Goal: Task Accomplishment & Management: Complete application form

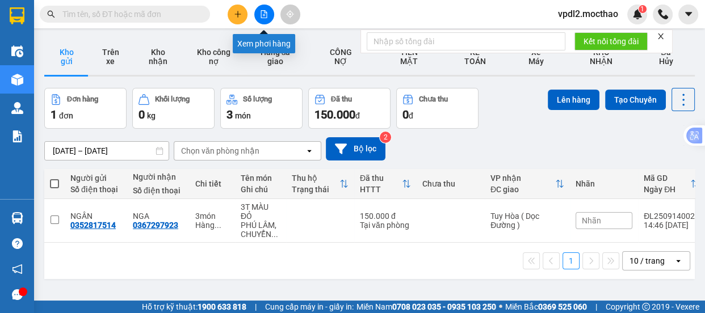
click at [265, 13] on icon "file-add" at bounding box center [264, 14] width 8 height 8
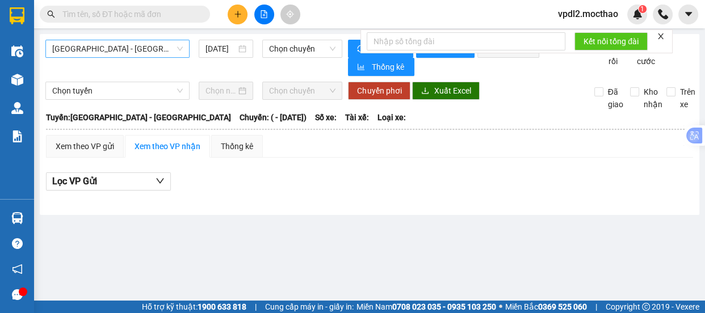
click at [141, 49] on span "[GEOGRAPHIC_DATA] - [GEOGRAPHIC_DATA]" at bounding box center [117, 48] width 131 height 17
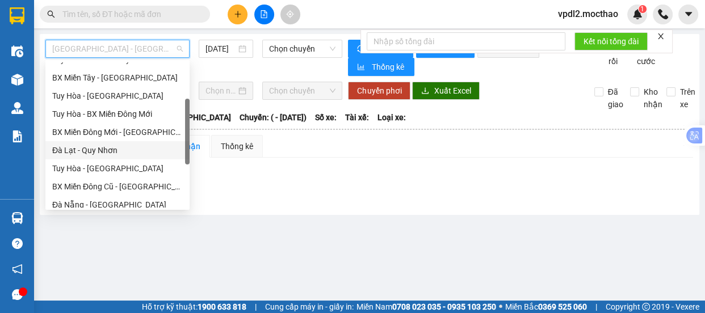
scroll to position [206, 0]
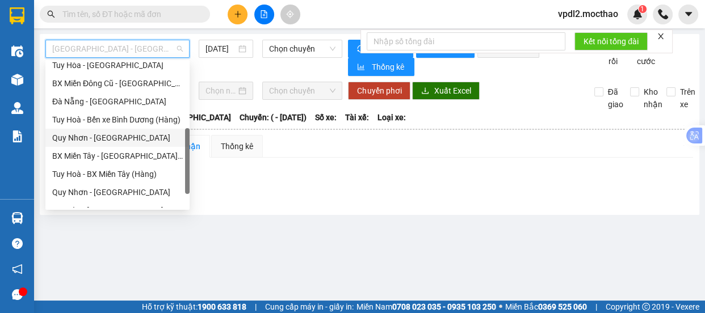
click at [112, 139] on div "Quy Nhơn - [GEOGRAPHIC_DATA]" at bounding box center [117, 138] width 131 height 12
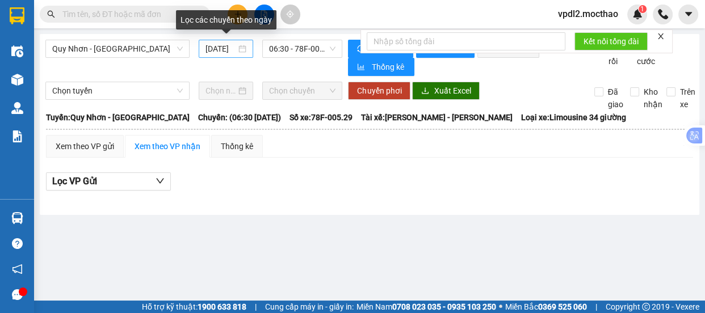
click at [245, 51] on div "[DATE]" at bounding box center [226, 49] width 41 height 12
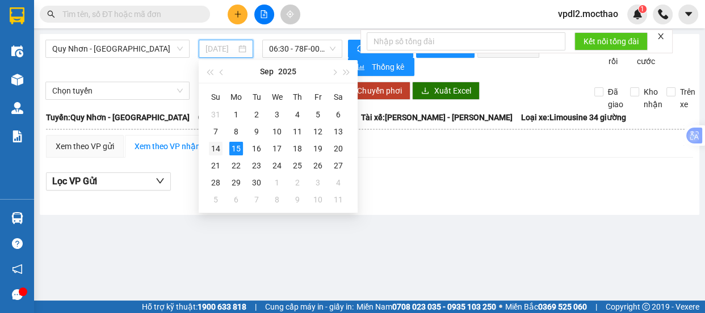
click at [219, 148] on div "14" at bounding box center [216, 149] width 14 height 14
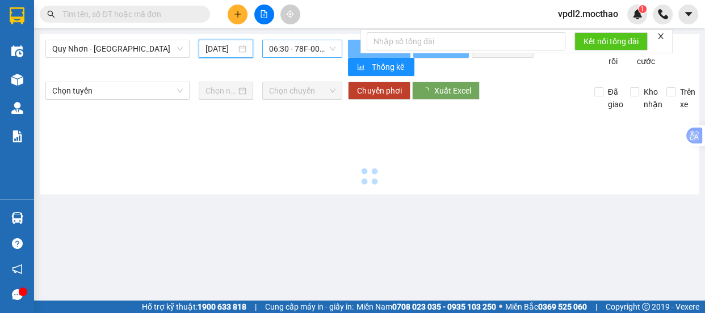
type input "[DATE]"
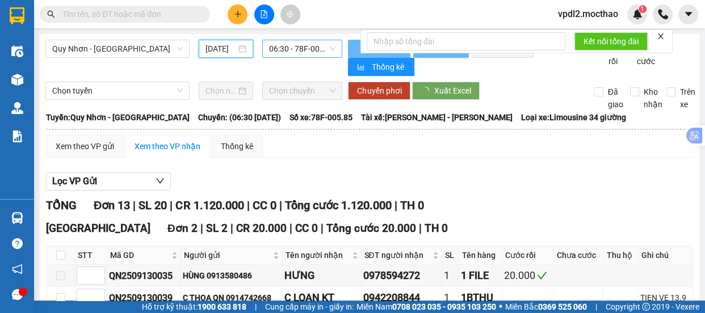
click at [292, 48] on span "06:30 - 78F-005.85" at bounding box center [302, 48] width 66 height 17
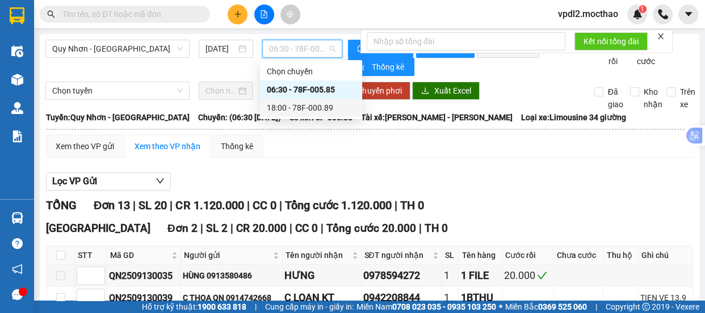
click at [322, 109] on div "18:00 - 78F-000.89" at bounding box center [311, 108] width 89 height 12
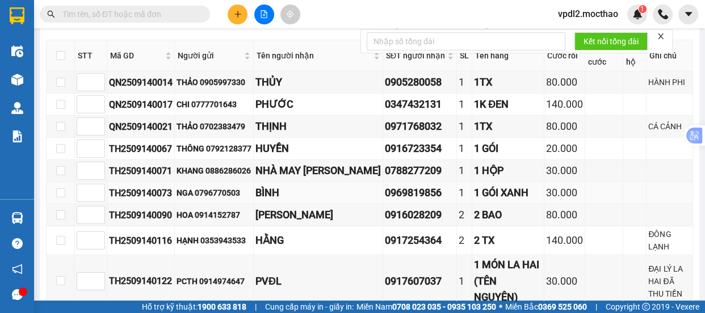
scroll to position [351, 0]
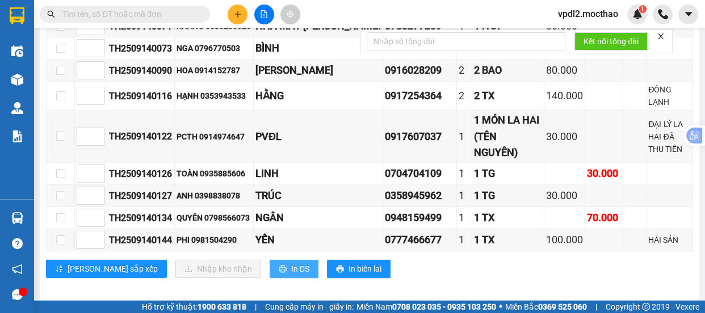
click at [291, 263] on span "In DS" at bounding box center [300, 269] width 18 height 12
click at [662, 35] on icon "close" at bounding box center [661, 36] width 8 height 8
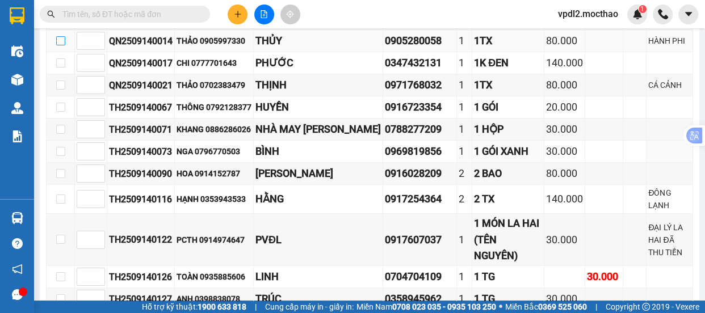
scroll to position [196, 0]
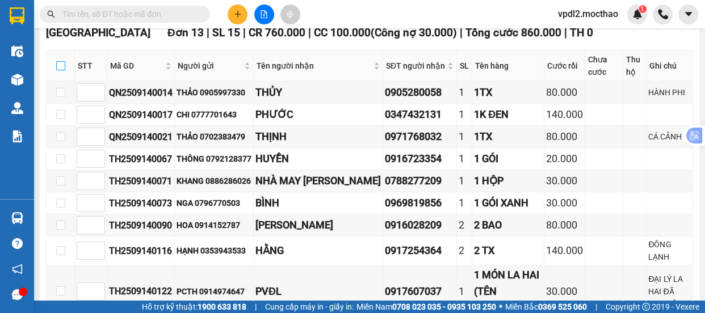
click at [62, 70] on input "checkbox" at bounding box center [60, 65] width 9 height 9
checkbox input "true"
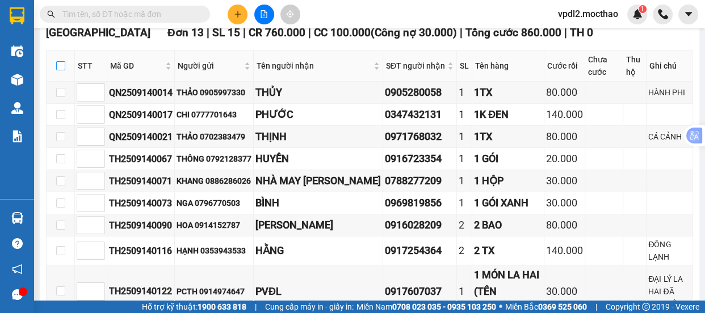
checkbox input "true"
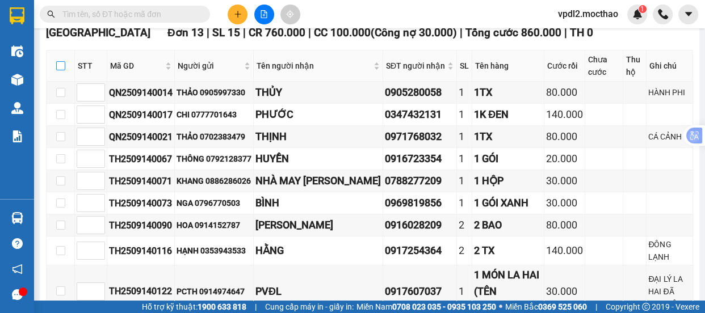
checkbox input "true"
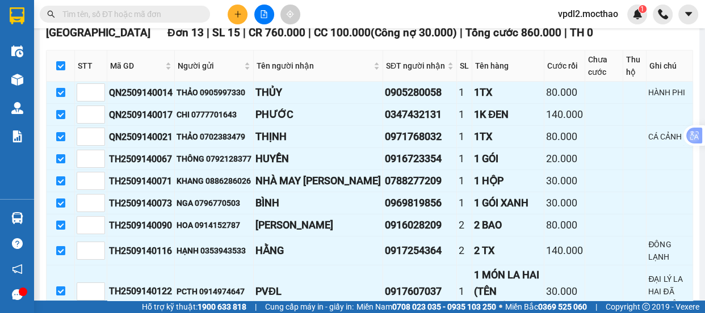
scroll to position [351, 0]
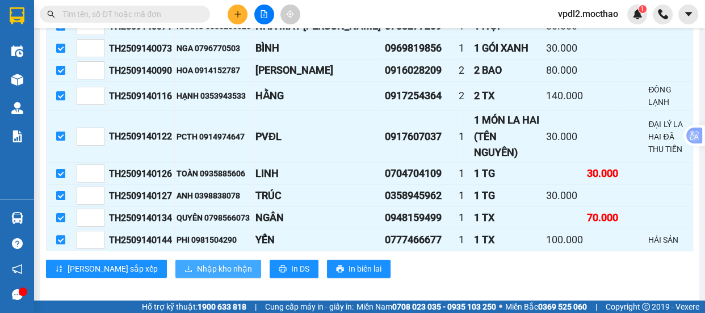
click at [197, 263] on span "Nhập kho nhận" at bounding box center [224, 269] width 55 height 12
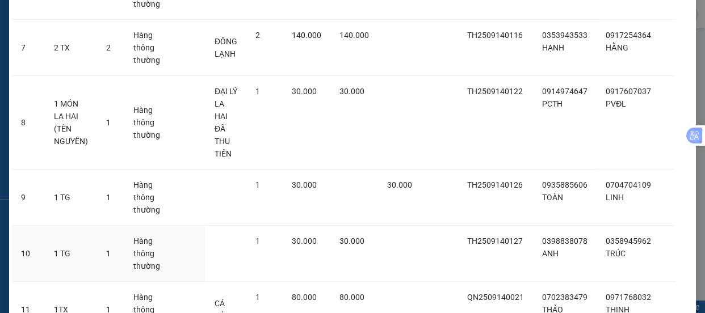
scroll to position [607, 0]
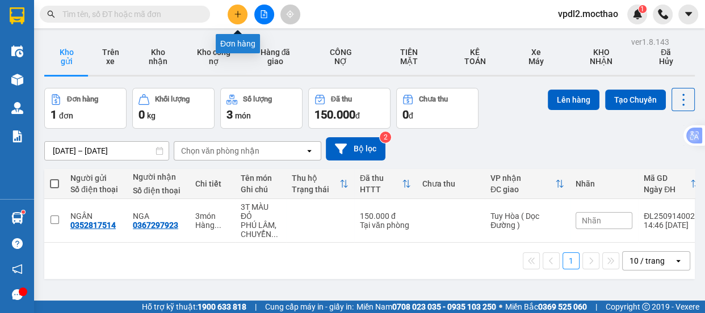
click at [241, 11] on icon "plus" at bounding box center [238, 14] width 8 height 8
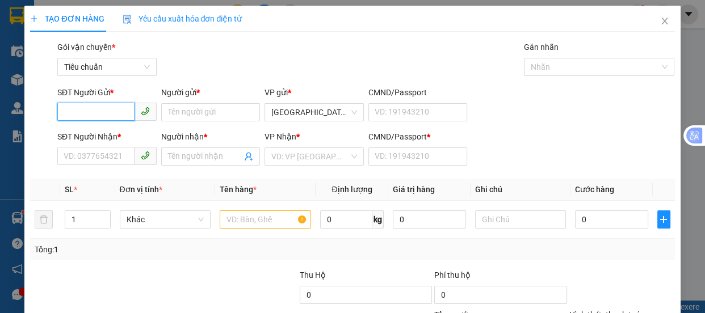
click at [92, 111] on input "SĐT Người Gửi *" at bounding box center [95, 112] width 77 height 18
click at [100, 132] on div "0917607037 - PVĐL" at bounding box center [106, 135] width 85 height 12
type input "0917607037"
type input "PVĐL"
type input "0919749147"
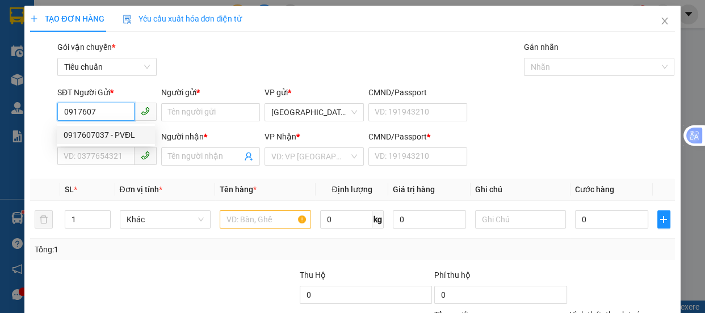
type input "PCQN"
type input "0"
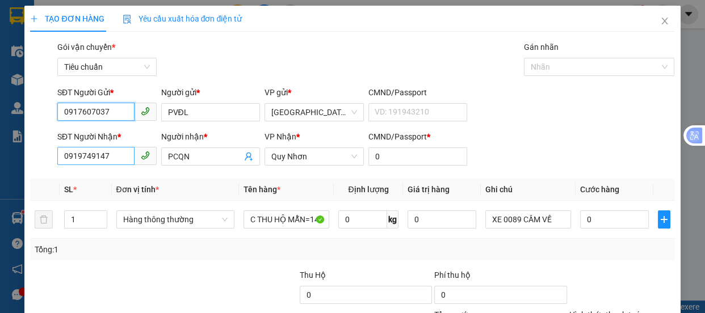
type input "0917607037"
click at [113, 157] on input "0919749147" at bounding box center [95, 156] width 77 height 18
type input "0"
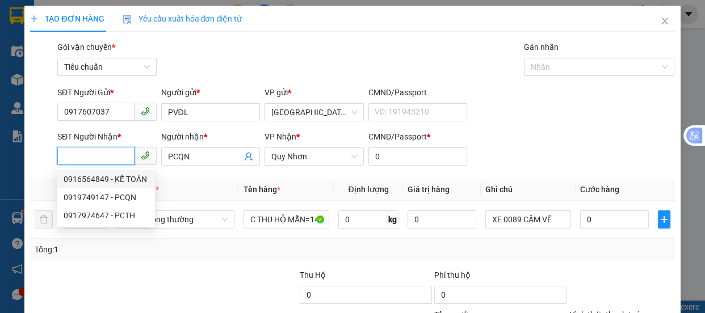
click at [102, 175] on div "0916564849 - KẾ TOÁN" at bounding box center [106, 179] width 85 height 12
type input "0916564849"
type input "KẾ TOÁN"
type input "A"
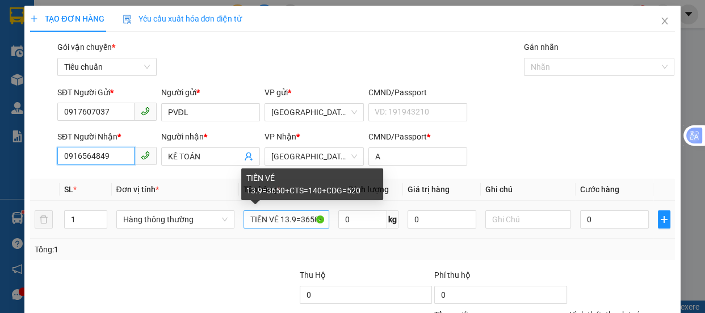
type input "0916564849"
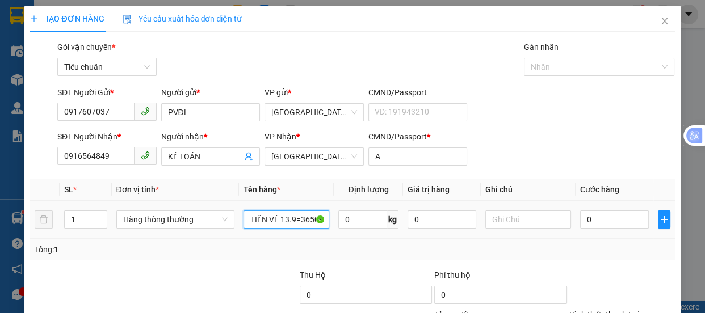
drag, startPoint x: 320, startPoint y: 219, endPoint x: 241, endPoint y: 227, distance: 79.3
click at [241, 227] on td "TIỀN VÉ 13.9=3650+CTS=140+CDG=520" at bounding box center [286, 220] width 95 height 38
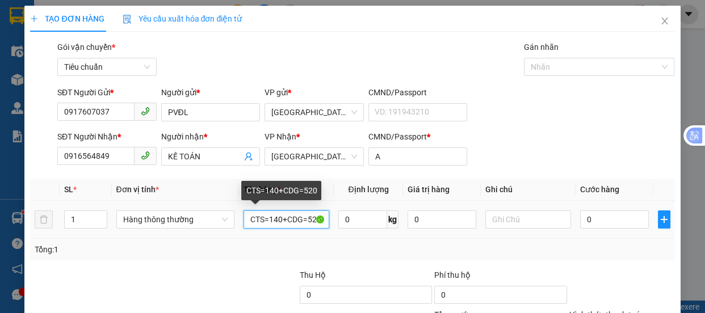
drag, startPoint x: 317, startPoint y: 217, endPoint x: 242, endPoint y: 224, distance: 74.6
click at [244, 224] on input "CTS=140+CDG=520" at bounding box center [287, 220] width 86 height 18
type input "0"
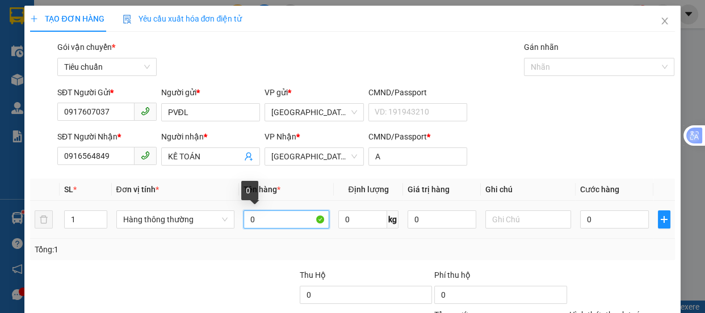
click at [263, 221] on input "0" at bounding box center [287, 220] width 86 height 18
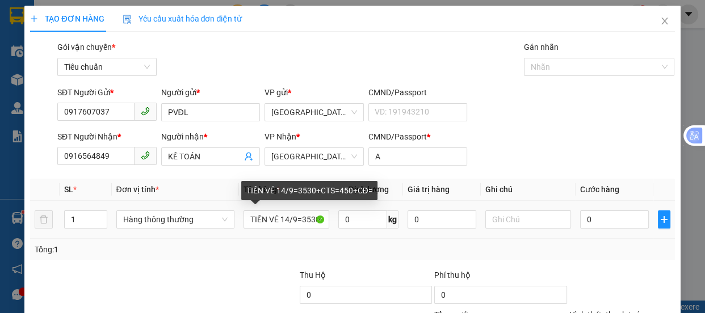
click at [373, 188] on div "TIỀN VÉ 14/9=3530+CTS=450+CĐ=" at bounding box center [309, 190] width 136 height 19
click at [372, 192] on div "TIỀN VÉ 14/9=3530+CTS=450+CĐ=" at bounding box center [309, 190] width 136 height 19
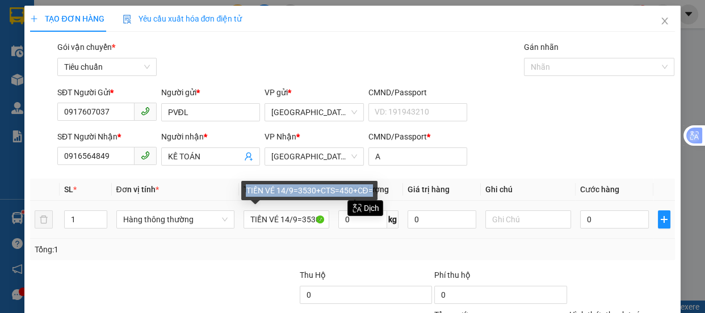
click at [372, 192] on div "TIỀN VÉ 14/9=3530+CTS=450+CĐ=" at bounding box center [309, 190] width 136 height 19
click at [372, 188] on div "TIỀN VÉ 14/9=3530+CTS=450+CĐ=" at bounding box center [309, 190] width 136 height 19
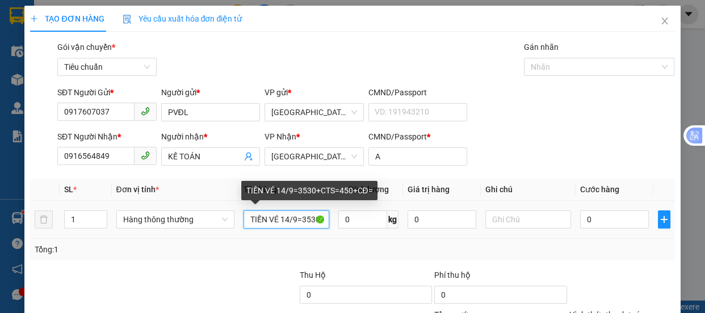
click at [323, 219] on input "TIỀN VÉ 14/9=3530+CTS=450+CĐ=" at bounding box center [287, 220] width 86 height 18
click at [319, 216] on input "TIỀN VÉ 14/9=3530+CTS=450+CĐ=" at bounding box center [287, 220] width 86 height 18
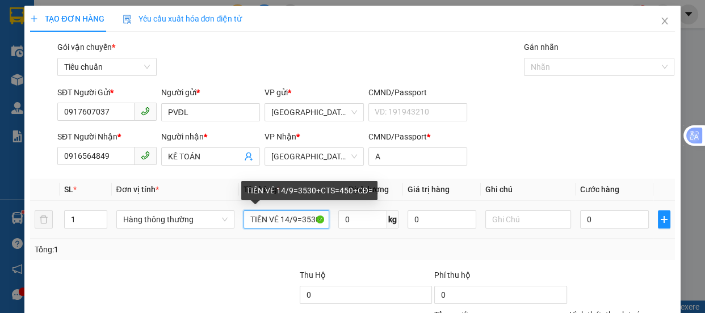
click at [319, 216] on input "TIỀN VÉ 14/9=3530+CTS=450+CĐ=" at bounding box center [287, 220] width 86 height 18
click at [320, 217] on input "TIỀN VÉ 14/9=450+CĐ=" at bounding box center [287, 220] width 86 height 18
click at [312, 221] on input "TIỀN VÉ 14/9=Đ=" at bounding box center [287, 220] width 86 height 18
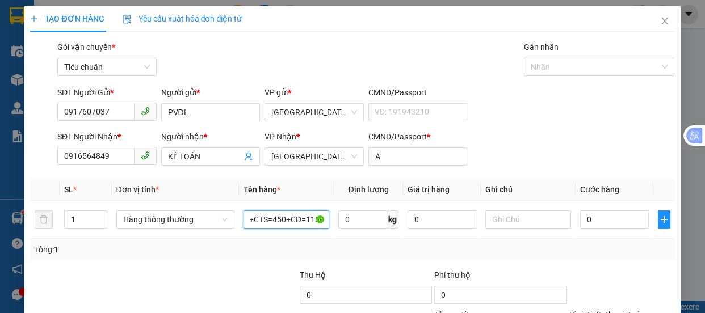
scroll to position [106, 0]
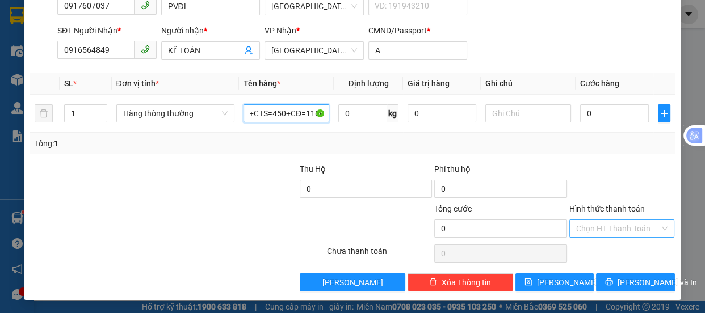
type input "TIỀN VÉ 14/93530+CTS=450+CĐ=1160"
click at [579, 228] on input "Hình thức thanh toán" at bounding box center [618, 228] width 84 height 17
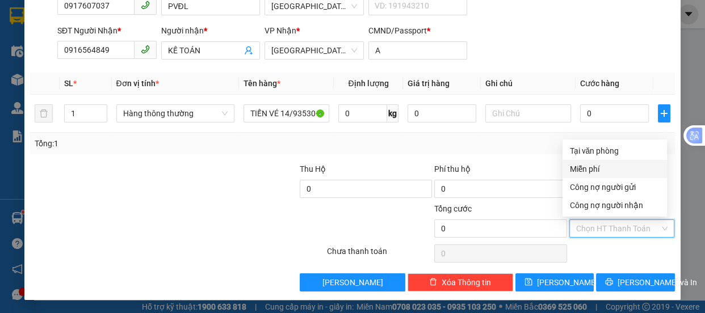
click at [596, 166] on div "Miễn phí" at bounding box center [614, 169] width 91 height 12
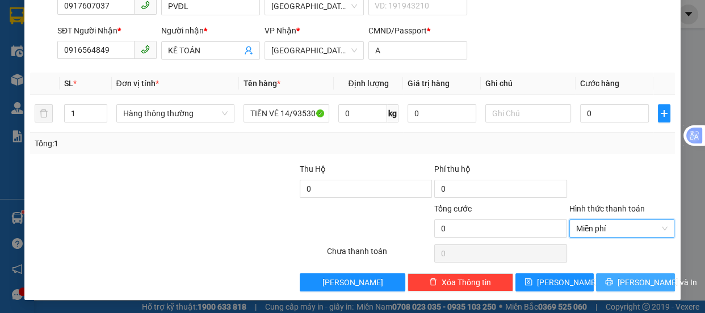
drag, startPoint x: 645, startPoint y: 284, endPoint x: 634, endPoint y: 290, distance: 12.7
click at [644, 284] on span "Lưu và In" at bounding box center [657, 282] width 79 height 12
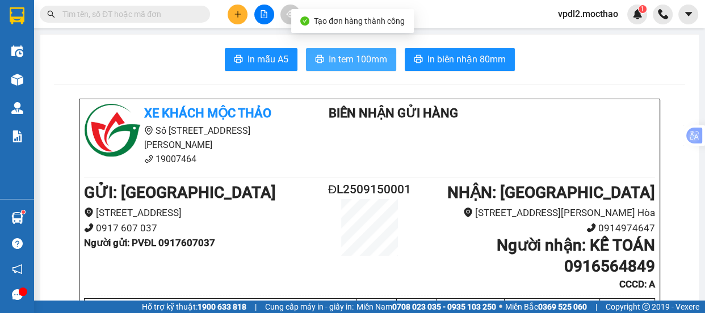
click at [333, 58] on span "In tem 100mm" at bounding box center [358, 59] width 58 height 14
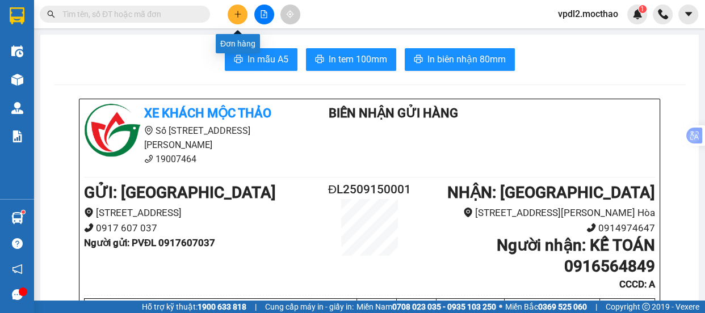
click at [242, 12] on button at bounding box center [238, 15] width 20 height 20
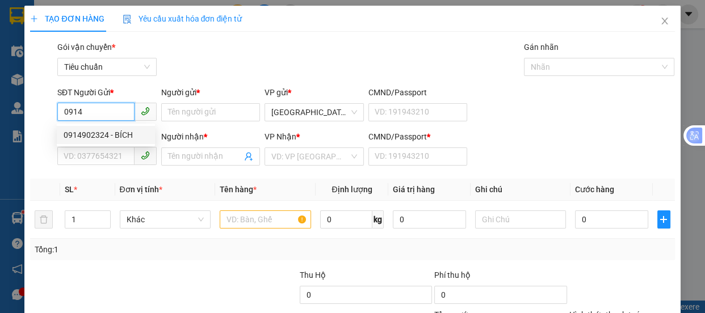
click at [86, 136] on div "0914902324 - BÍCH" at bounding box center [106, 135] width 85 height 12
type input "0914902324"
type input "BÍCH"
type input "0777562532"
type input "TÂM"
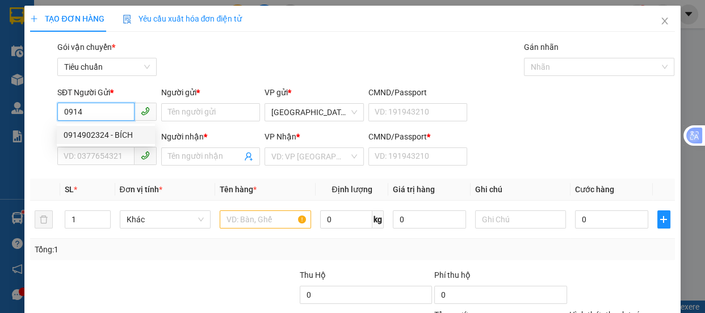
type input "0"
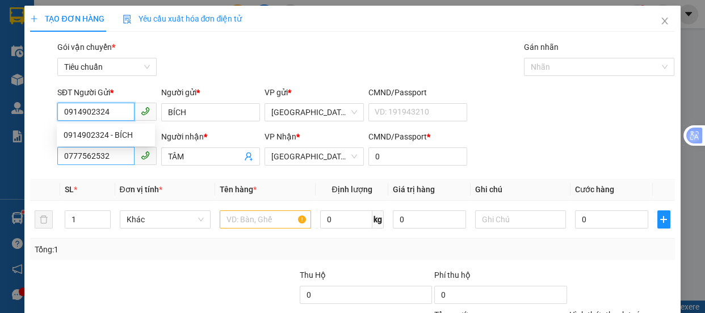
type input "70.000"
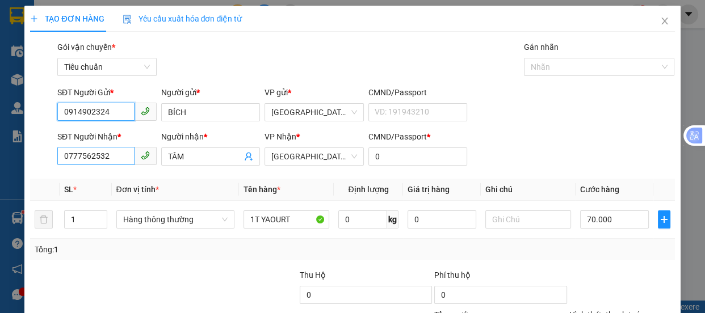
type input "0914902324"
click at [111, 154] on input "0777562532" at bounding box center [95, 156] width 77 height 18
type input "0"
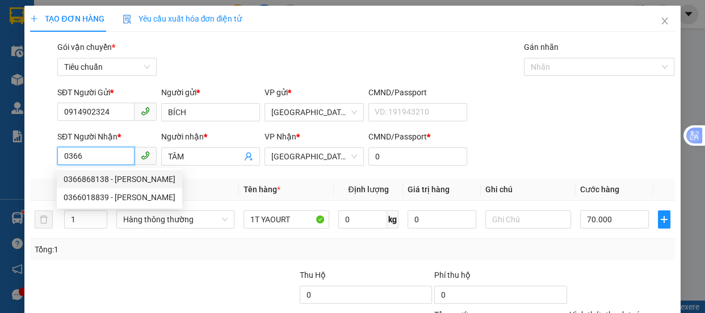
click at [91, 173] on div "0366868138 - TRINH" at bounding box center [120, 179] width 112 height 12
type input "0366868138"
type input "TRINH"
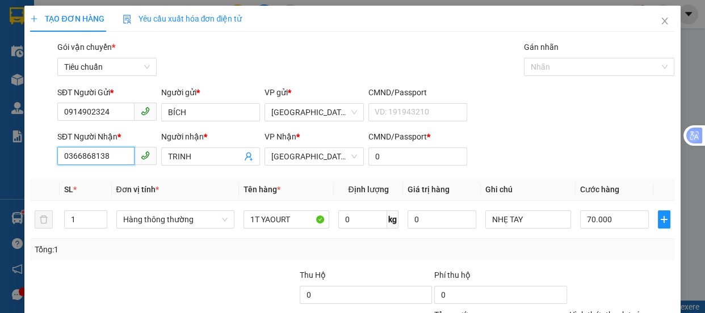
scroll to position [106, 0]
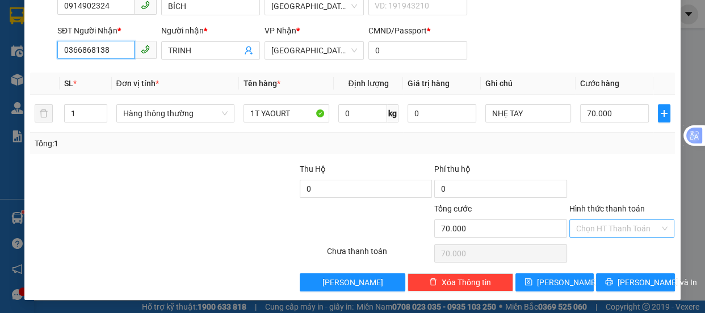
type input "0366868138"
click at [607, 221] on input "Hình thức thanh toán" at bounding box center [618, 228] width 84 height 17
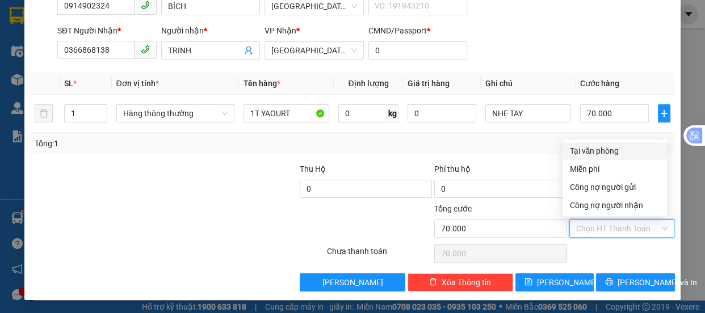
click at [596, 144] on div "Tại văn phòng" at bounding box center [615, 151] width 104 height 18
type input "0"
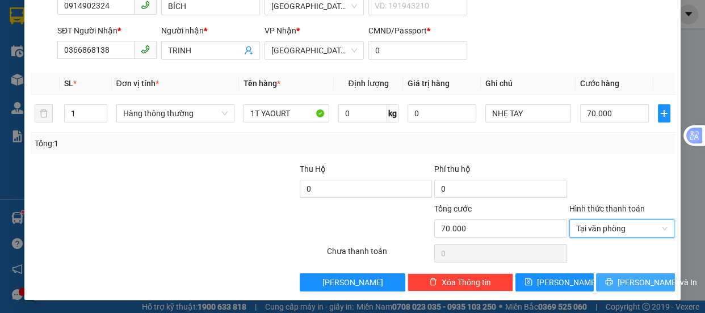
drag, startPoint x: 632, startPoint y: 287, endPoint x: 632, endPoint y: 280, distance: 6.2
click at [632, 286] on span "Lưu và In" at bounding box center [657, 282] width 79 height 12
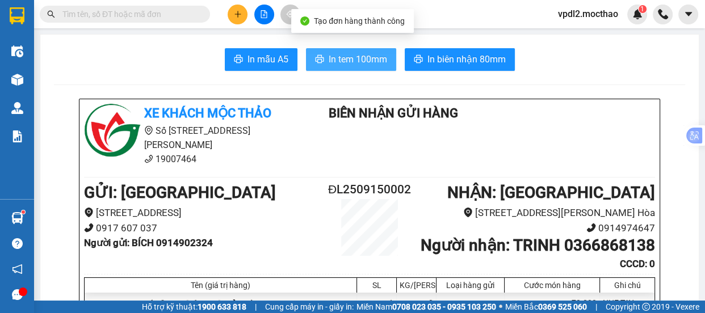
click at [345, 57] on span "In tem 100mm" at bounding box center [358, 59] width 58 height 14
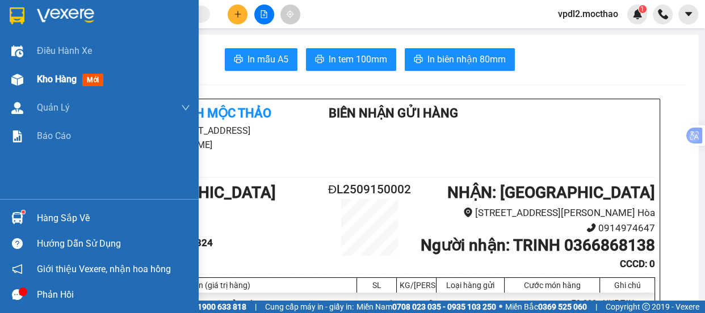
click at [51, 80] on span "Kho hàng" at bounding box center [57, 79] width 40 height 11
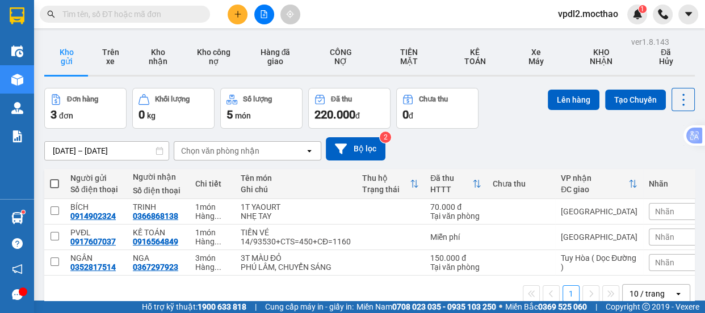
click at [52, 183] on span at bounding box center [54, 183] width 9 height 9
click at [54, 178] on input "checkbox" at bounding box center [54, 178] width 0 height 0
checkbox input "true"
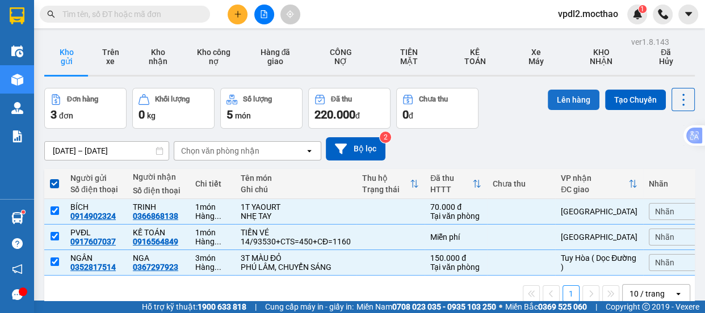
click at [572, 97] on button "Lên hàng" at bounding box center [574, 100] width 52 height 20
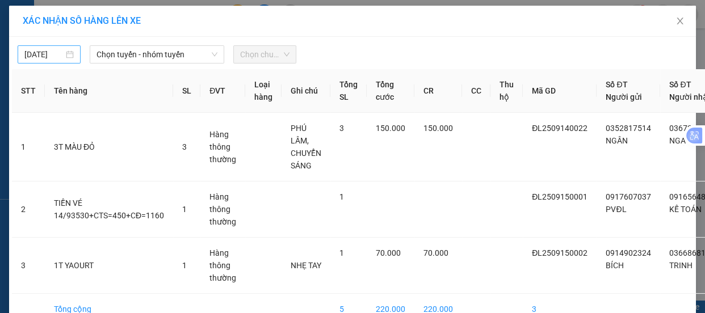
click at [70, 56] on div "14/09/2025" at bounding box center [49, 54] width 63 height 18
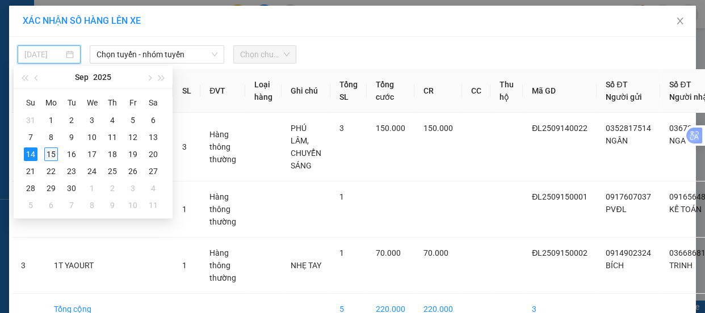
click at [48, 152] on div "15" at bounding box center [51, 155] width 14 height 14
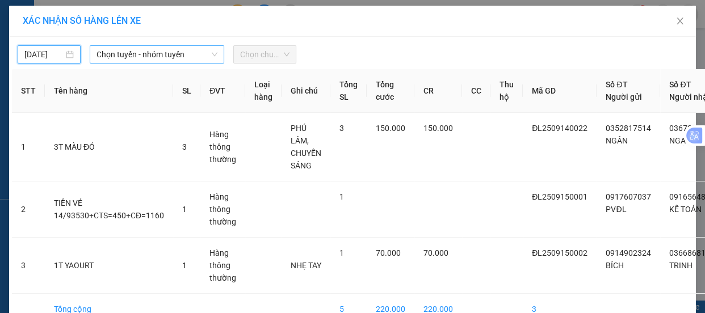
type input "15/09/2025"
click at [137, 52] on span "Chọn tuyến - nhóm tuyến" at bounding box center [157, 54] width 121 height 17
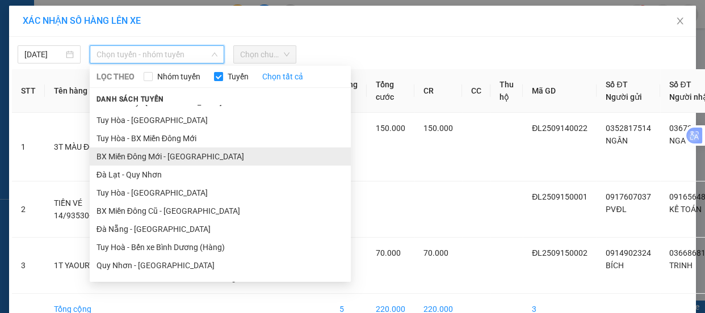
scroll to position [154, 0]
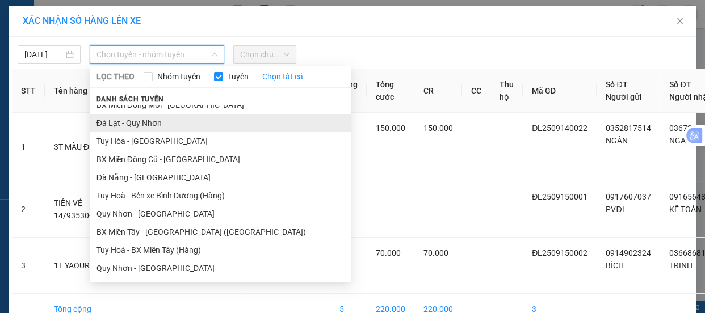
click at [142, 122] on li "Đà Lạt - Quy Nhơn" at bounding box center [220, 123] width 261 height 18
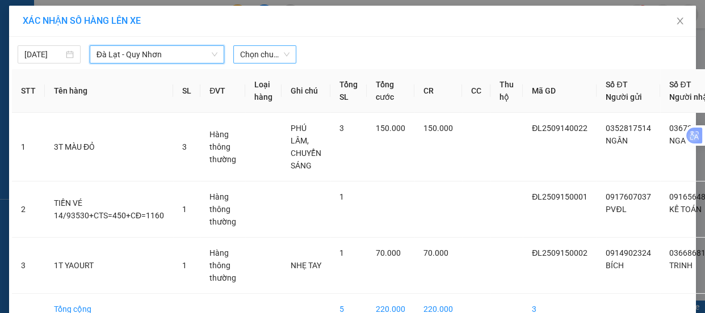
click at [246, 52] on span "Chọn chuyến" at bounding box center [264, 54] width 49 height 17
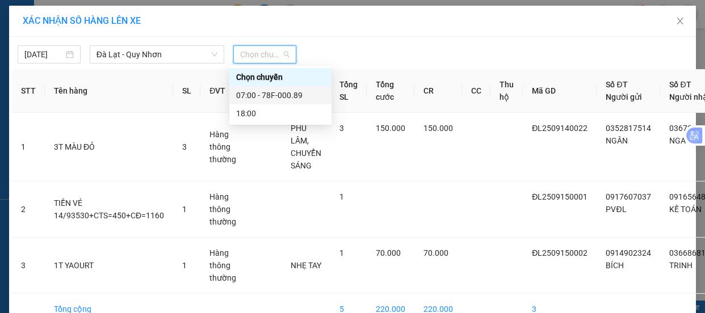
click at [289, 95] on div "07:00 - 78F-000.89" at bounding box center [280, 95] width 89 height 12
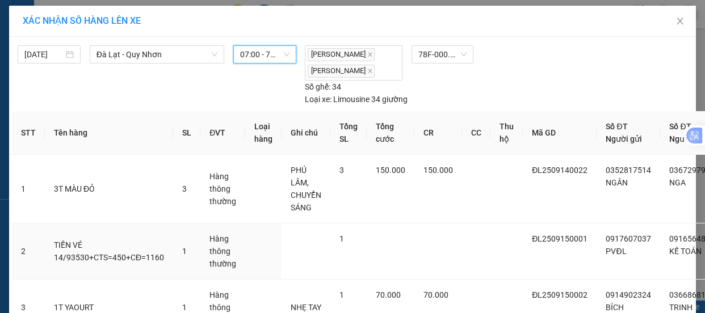
scroll to position [125, 0]
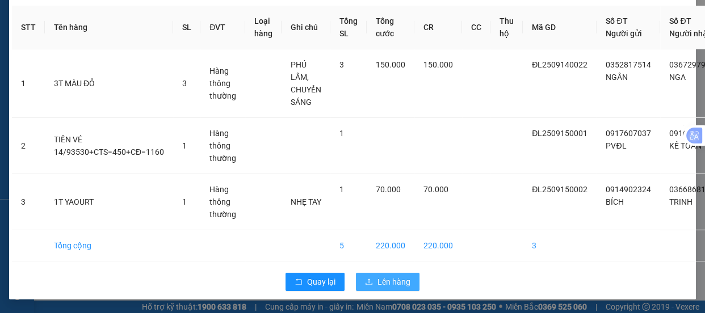
click at [378, 276] on span "Lên hàng" at bounding box center [394, 282] width 33 height 12
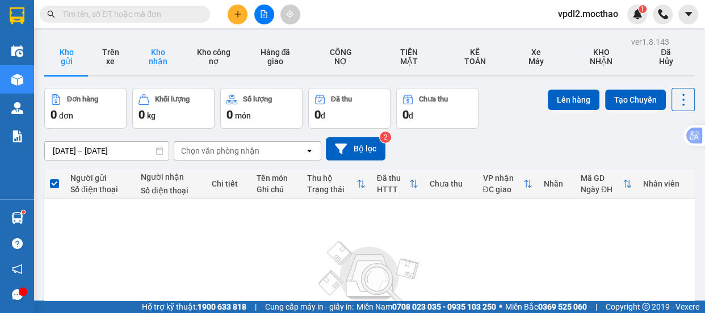
click at [156, 52] on button "Kho nhận" at bounding box center [157, 57] width 51 height 36
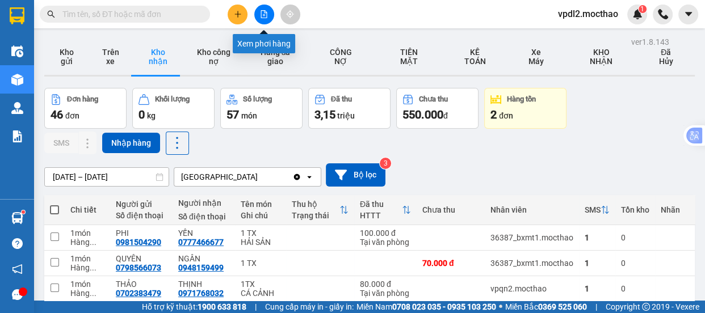
click at [263, 16] on icon "file-add" at bounding box center [264, 14] width 8 height 8
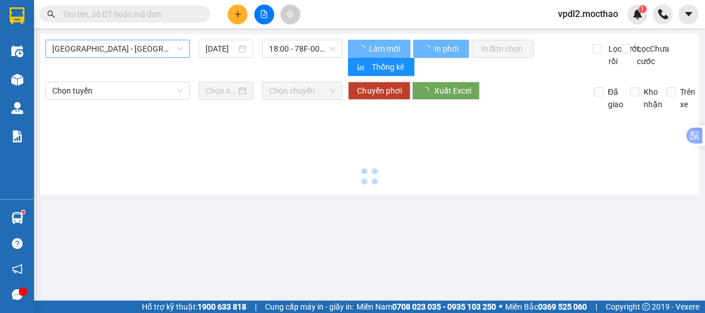
type input "15/09/2025"
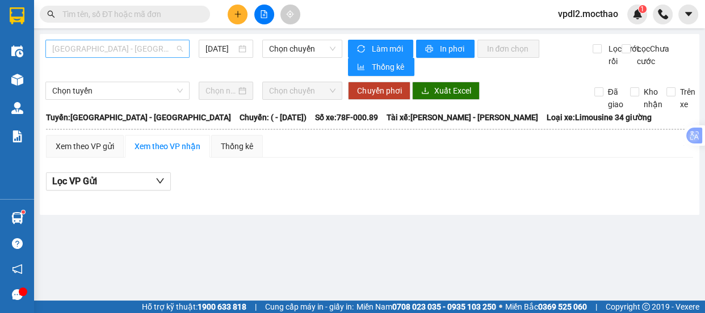
click at [123, 46] on span "Sài Gòn - Tuy Hòa" at bounding box center [117, 48] width 131 height 17
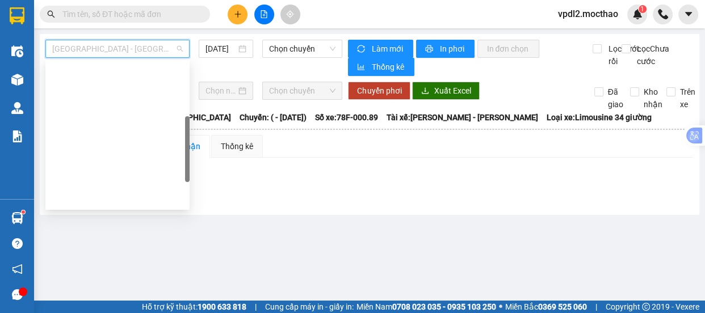
scroll to position [154, 0]
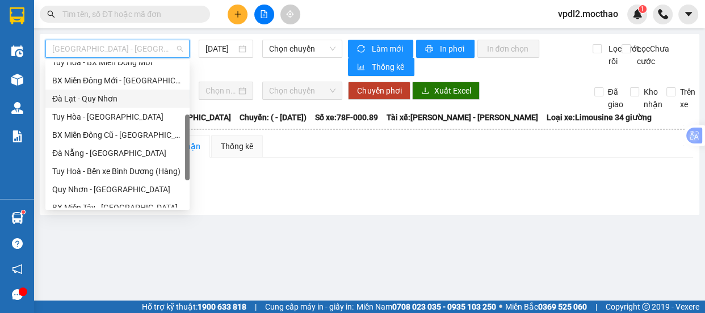
drag, startPoint x: 106, startPoint y: 97, endPoint x: 112, endPoint y: 97, distance: 6.2
click at [106, 97] on div "Đà Lạt - Quy Nhơn" at bounding box center [117, 99] width 131 height 12
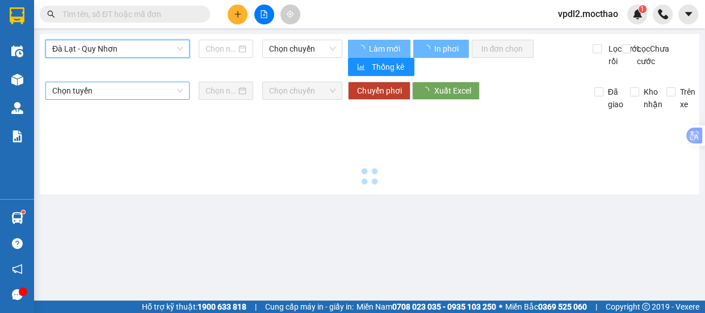
type input "15/09/2025"
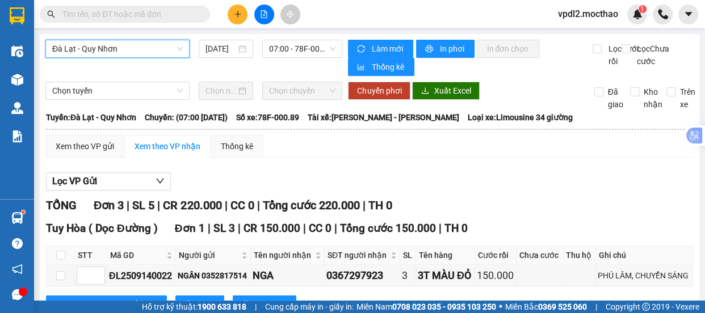
scroll to position [206, 0]
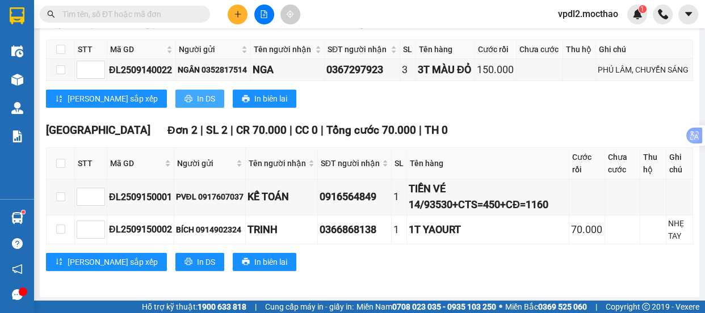
click at [197, 97] on span "In DS" at bounding box center [206, 99] width 18 height 12
click at [197, 262] on span "In DS" at bounding box center [206, 262] width 18 height 12
click at [244, 16] on button at bounding box center [238, 15] width 20 height 20
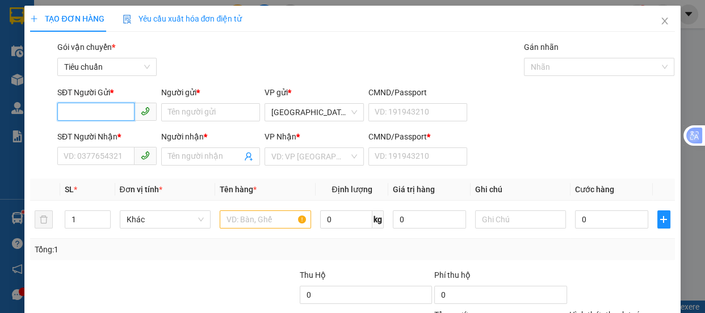
click at [101, 110] on input "SĐT Người Gửi *" at bounding box center [95, 112] width 77 height 18
click at [106, 135] on div "0767087358 - KIÊM" at bounding box center [106, 135] width 85 height 12
type input "0767087358"
type input "KIÊM"
type input "0779553479"
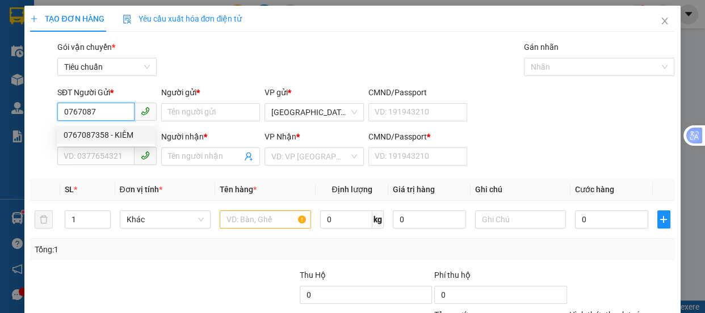
type input "LẠC"
type input "0"
type input "50.000"
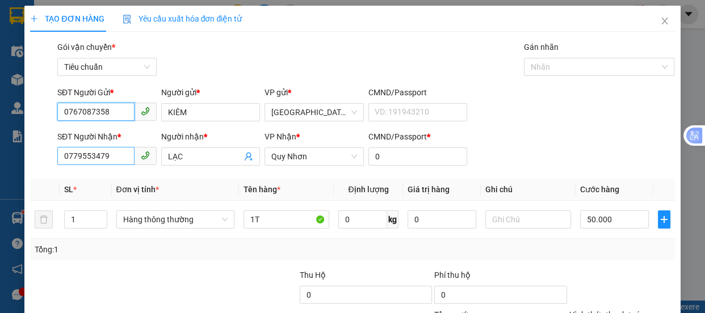
type input "0767087358"
click at [114, 157] on input "0779553479" at bounding box center [95, 156] width 77 height 18
type input "0"
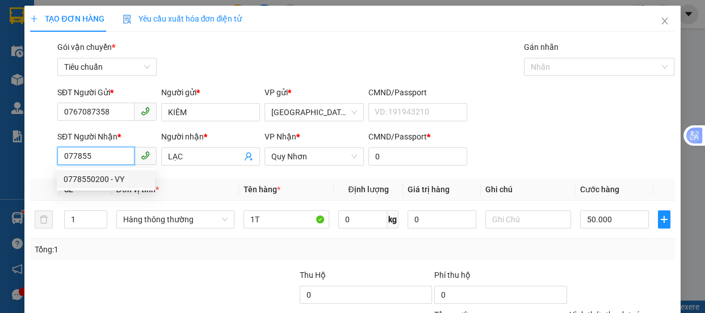
click at [98, 180] on div "0778550200 - VY" at bounding box center [106, 179] width 85 height 12
type input "0778550200"
type input "VY"
type input "60.000"
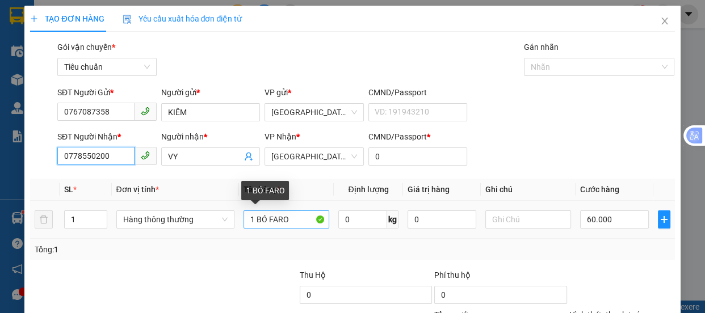
type input "0778550200"
click at [288, 219] on input "1 BÓ FARO" at bounding box center [287, 220] width 86 height 18
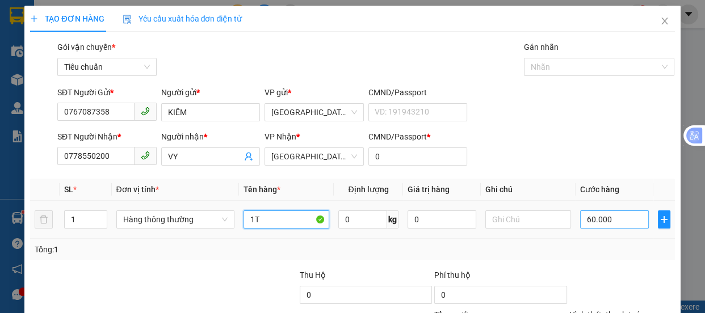
type input "1T"
click at [592, 219] on input "60.000" at bounding box center [614, 220] width 69 height 18
type input "5"
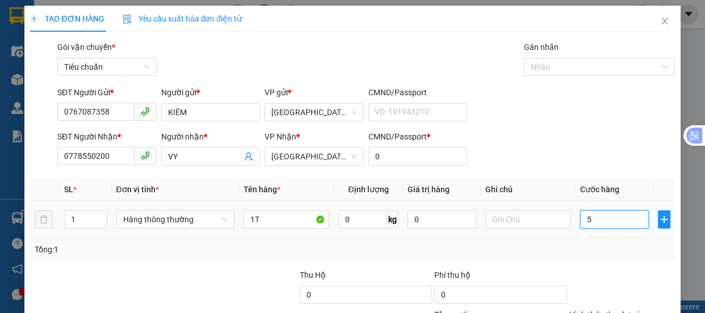
type input "50"
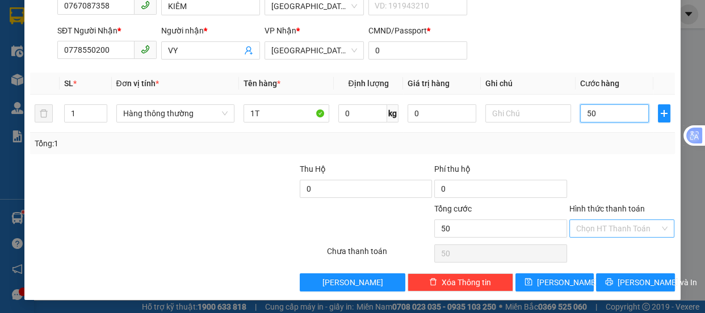
type input "50"
type input "50.000"
click at [598, 228] on input "Hình thức thanh toán" at bounding box center [618, 228] width 84 height 17
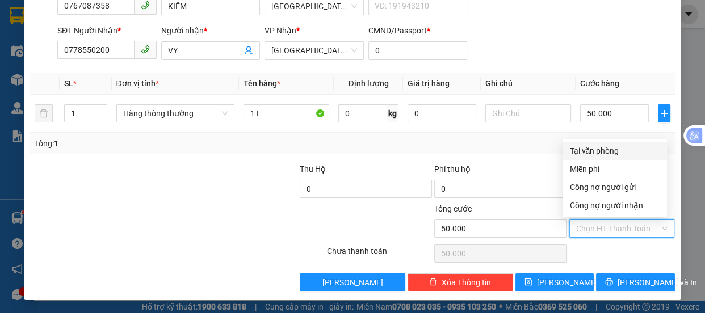
click at [609, 149] on div "Tại văn phòng" at bounding box center [614, 151] width 91 height 12
type input "0"
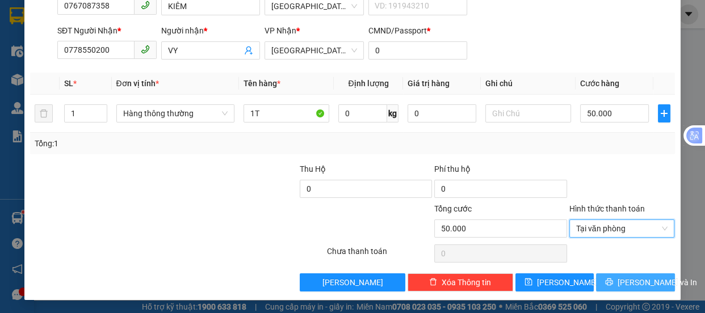
click at [635, 280] on span "Lưu và In" at bounding box center [657, 282] width 79 height 12
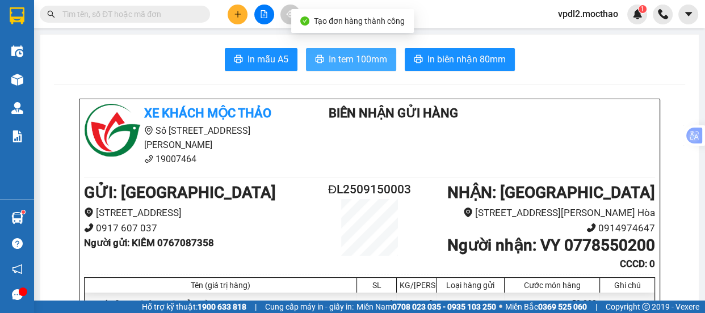
click at [376, 65] on span "In tem 100mm" at bounding box center [358, 59] width 58 height 14
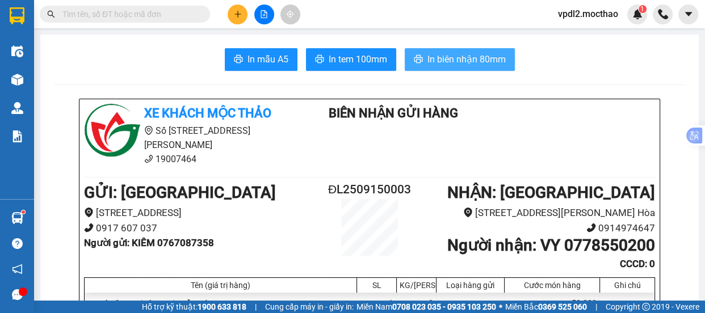
click at [484, 56] on span "In biên nhận 80mm" at bounding box center [466, 59] width 78 height 14
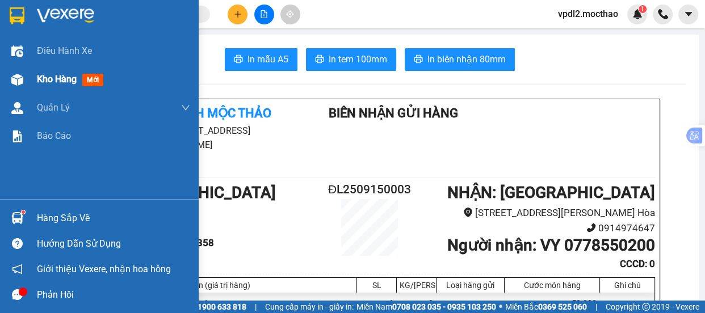
click at [66, 79] on span "Kho hàng" at bounding box center [57, 79] width 40 height 11
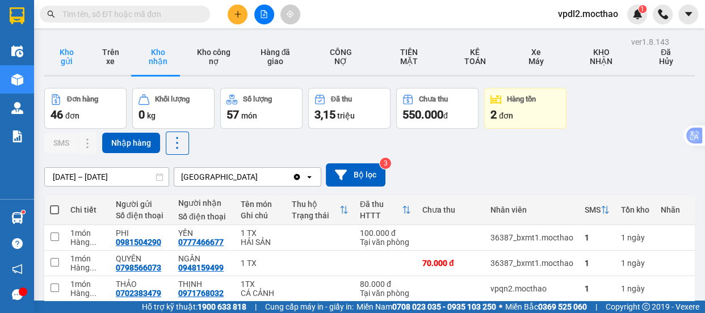
click at [66, 54] on button "Kho gửi" at bounding box center [66, 57] width 44 height 36
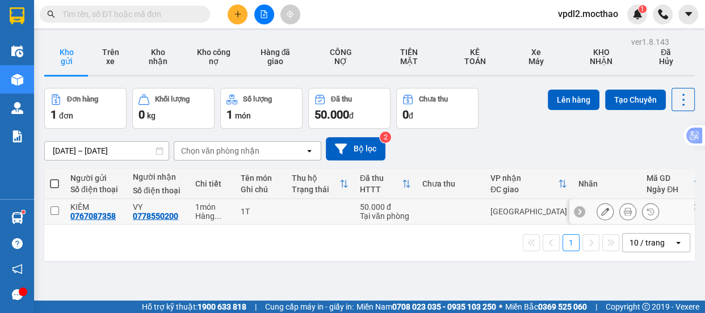
click at [54, 212] on input "checkbox" at bounding box center [55, 211] width 9 height 9
checkbox input "true"
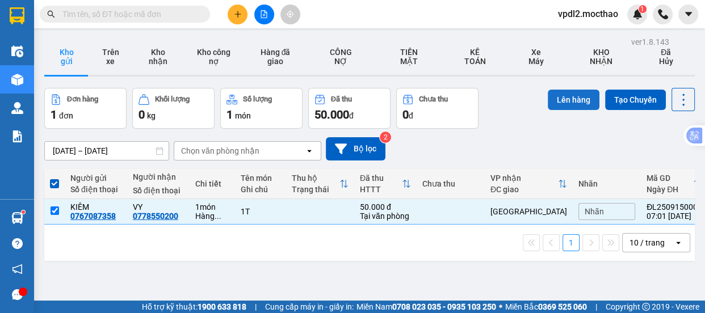
click at [566, 100] on button "Lên hàng" at bounding box center [574, 100] width 52 height 20
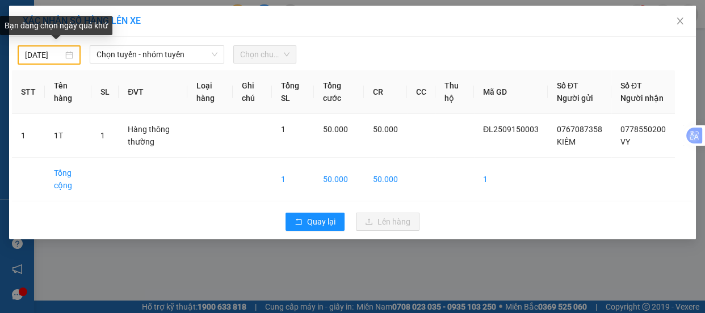
click at [72, 53] on div "14/09/2025" at bounding box center [49, 55] width 48 height 12
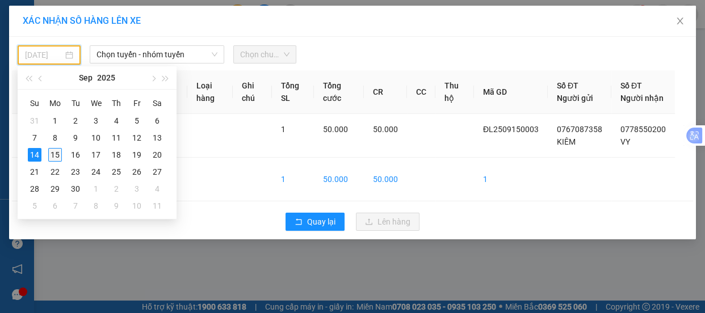
click at [58, 153] on div "15" at bounding box center [55, 155] width 14 height 14
type input "15/09/2025"
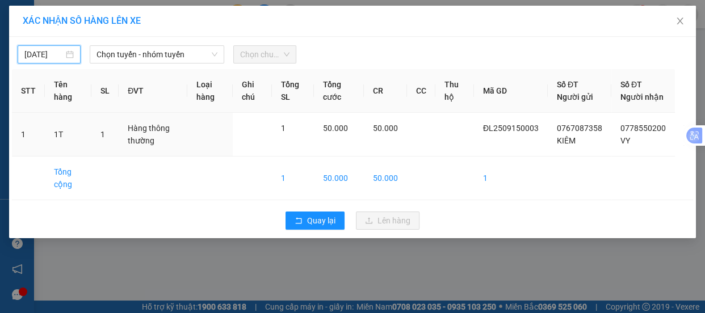
scroll to position [0, 1]
click at [150, 54] on span "Chọn tuyến - nhóm tuyến" at bounding box center [157, 54] width 121 height 17
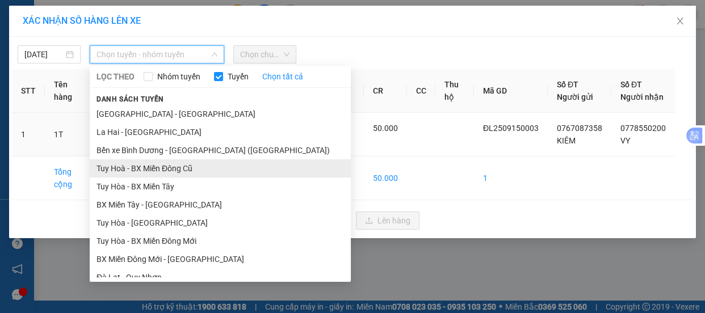
scroll to position [103, 0]
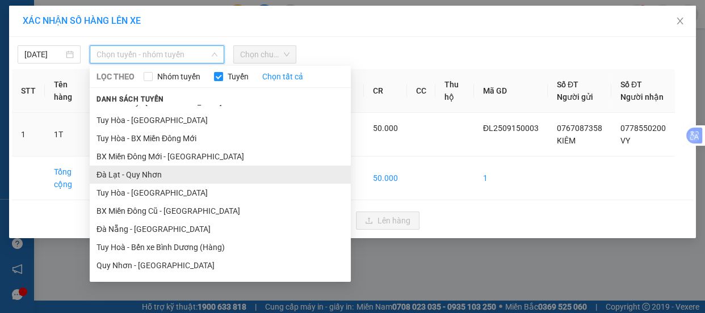
click at [159, 175] on li "Đà Lạt - Quy Nhơn" at bounding box center [220, 175] width 261 height 18
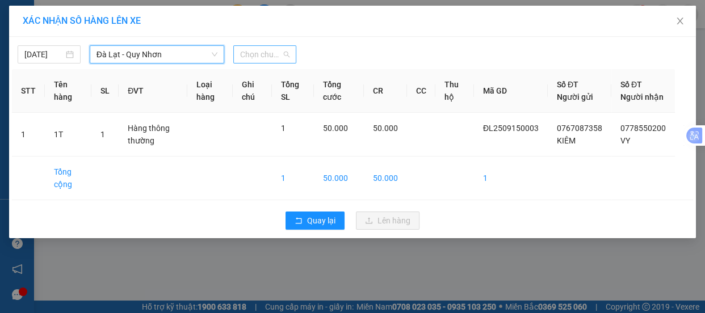
click at [266, 56] on span "Chọn chuyến" at bounding box center [264, 54] width 49 height 17
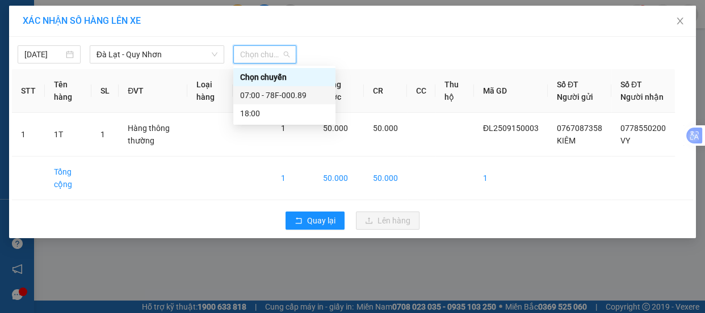
click at [294, 94] on div "07:00 - 78F-000.89" at bounding box center [284, 95] width 89 height 12
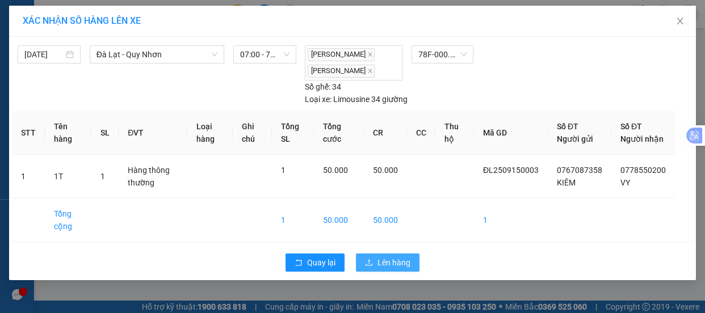
click at [400, 269] on span "Lên hàng" at bounding box center [394, 263] width 33 height 12
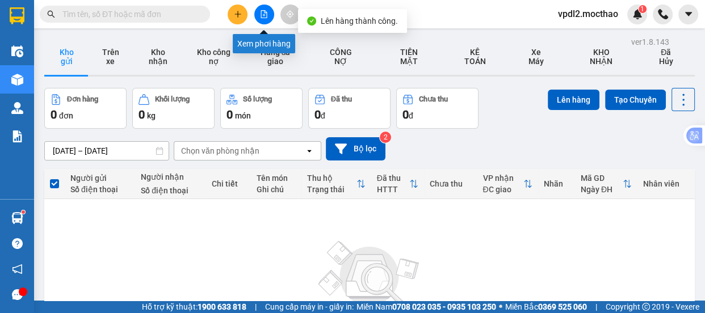
click at [264, 16] on icon "file-add" at bounding box center [264, 14] width 6 height 8
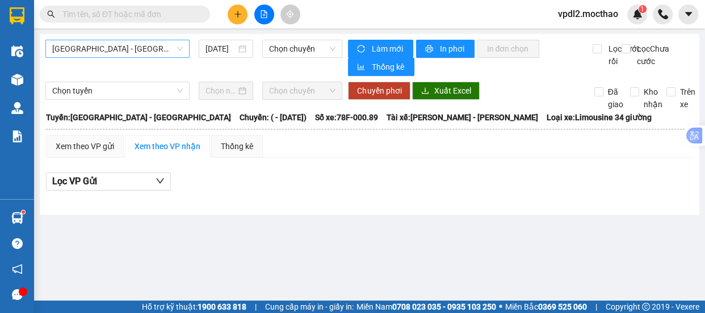
click at [128, 48] on span "Sài Gòn - Tuy Hòa" at bounding box center [117, 48] width 131 height 17
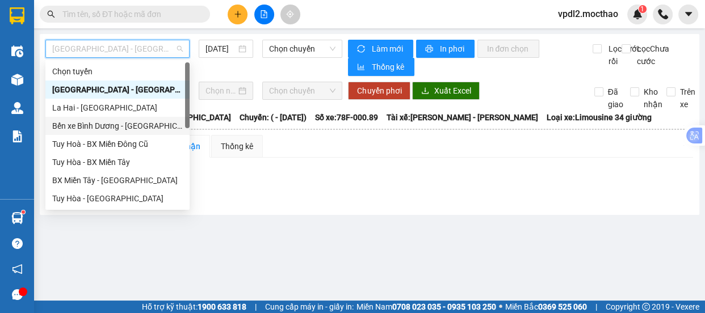
scroll to position [103, 0]
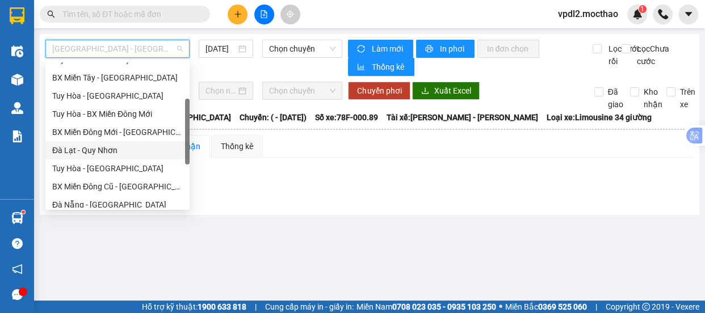
click at [110, 152] on div "Đà Lạt - Quy Nhơn" at bounding box center [117, 150] width 131 height 12
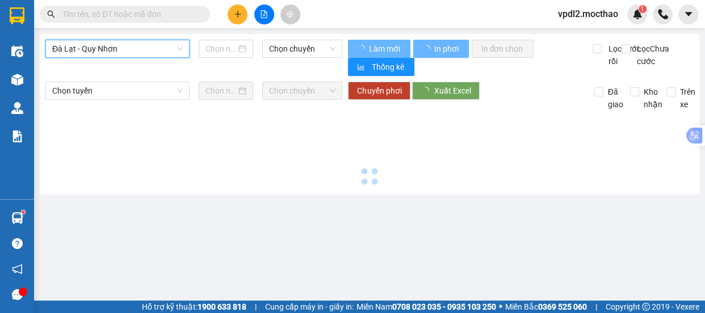
type input "15/09/2025"
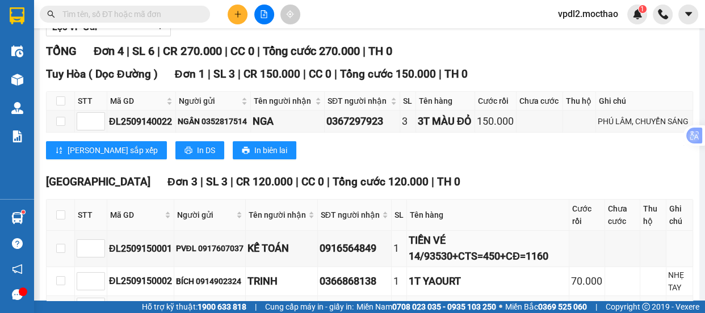
scroll to position [233, 0]
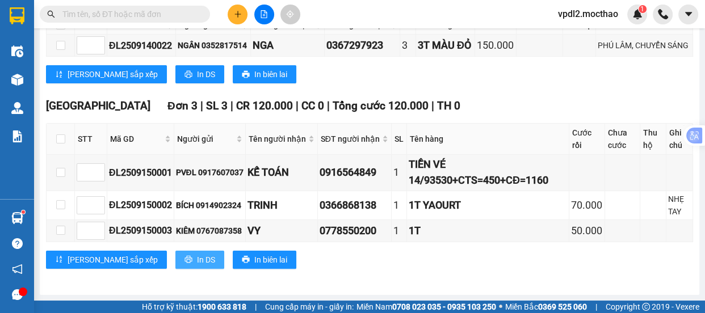
click at [197, 257] on span "In DS" at bounding box center [206, 260] width 18 height 12
click at [238, 10] on icon "plus" at bounding box center [238, 14] width 8 height 8
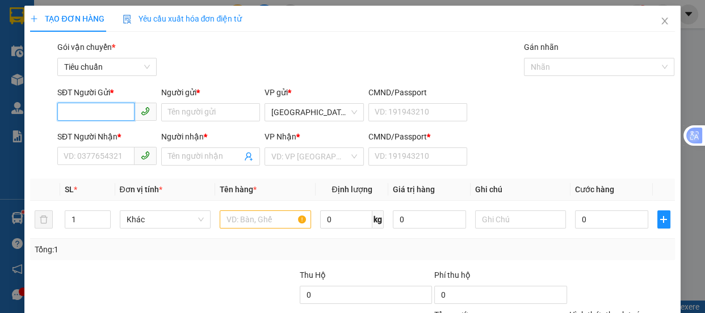
click at [113, 110] on input "SĐT Người Gửi *" at bounding box center [95, 112] width 77 height 18
click at [92, 136] on div "0798679550 - LIÊN" at bounding box center [106, 135] width 85 height 12
type input "0798679550"
type input "LIÊN"
type input "0382268929"
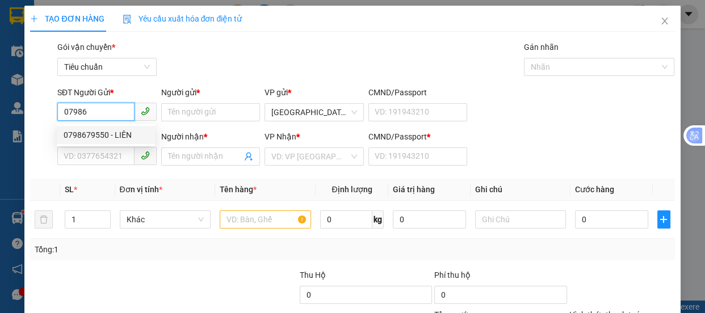
type input "HOA"
type input "0"
type input "50.000"
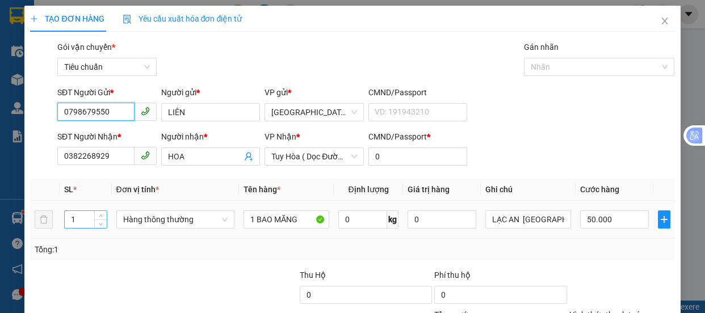
type input "0798679550"
click at [79, 220] on input "1" at bounding box center [85, 219] width 41 height 17
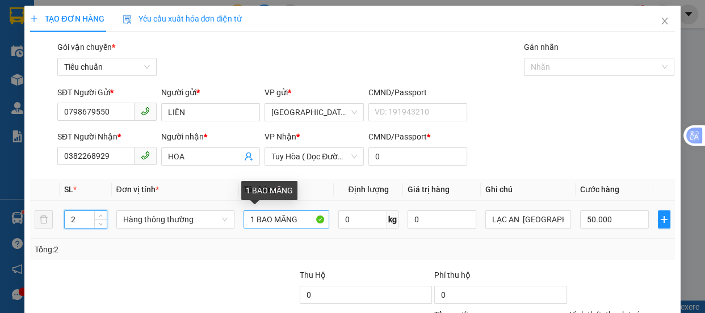
type input "2"
click at [255, 217] on input "1 BAO MĂNG" at bounding box center [287, 220] width 86 height 18
type input "0"
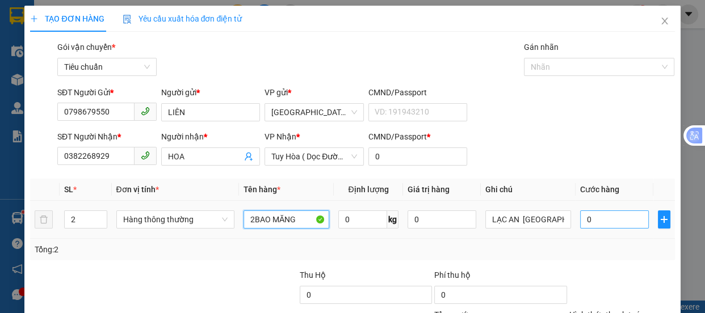
type input "2BAO MĂNG"
click at [592, 217] on input "0" at bounding box center [614, 220] width 69 height 18
type input "1"
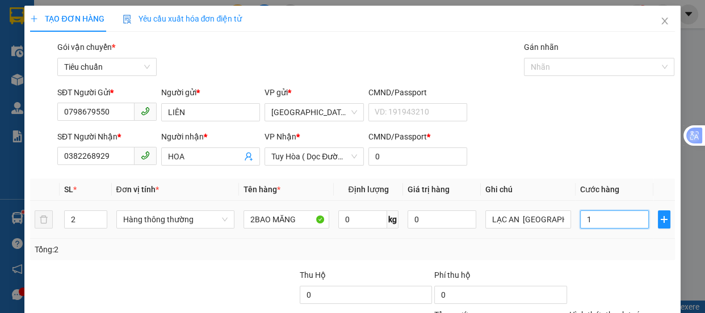
type input "15"
type input "150"
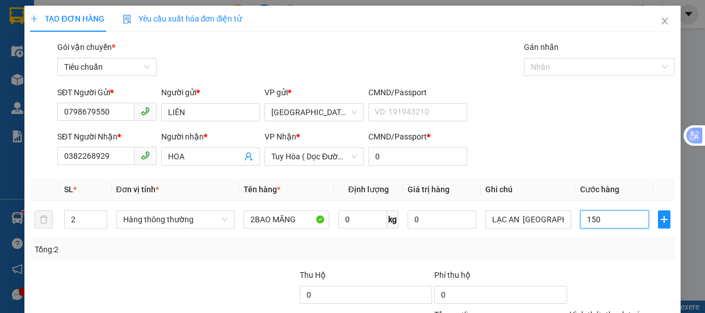
scroll to position [106, 0]
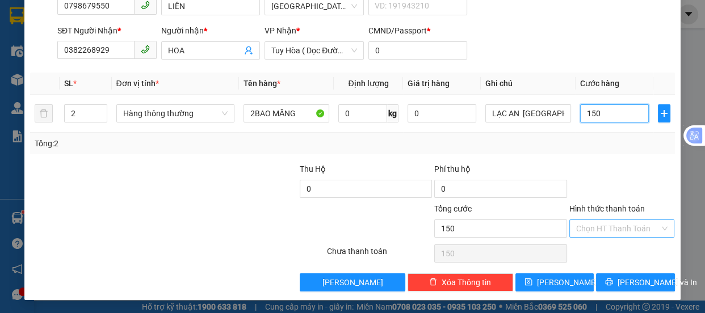
type input "150"
type input "150.000"
click at [612, 227] on input "Hình thức thanh toán" at bounding box center [618, 228] width 84 height 17
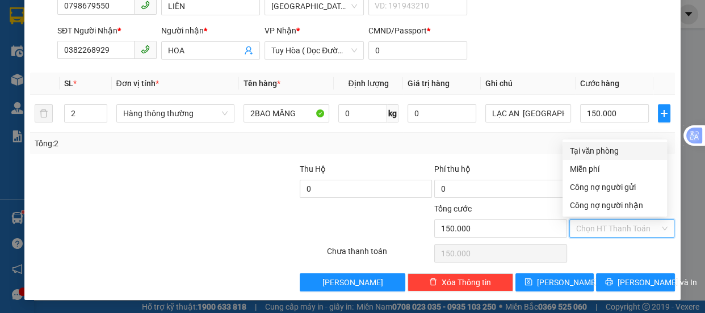
click at [599, 152] on div "Tại văn phòng" at bounding box center [614, 151] width 91 height 12
type input "0"
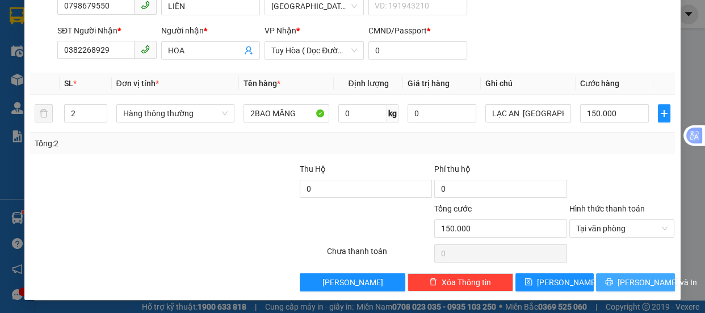
click at [620, 274] on button "Lưu và In" at bounding box center [635, 283] width 78 height 18
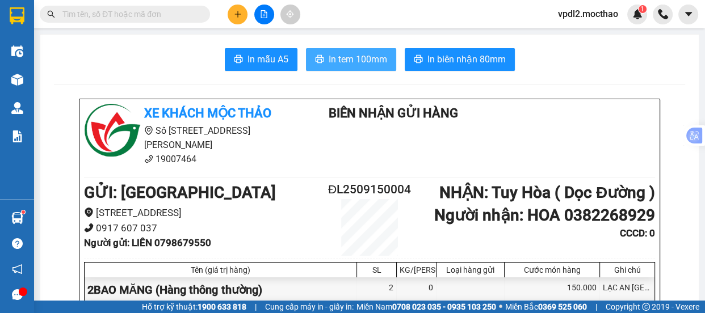
click at [375, 61] on span "In tem 100mm" at bounding box center [358, 59] width 58 height 14
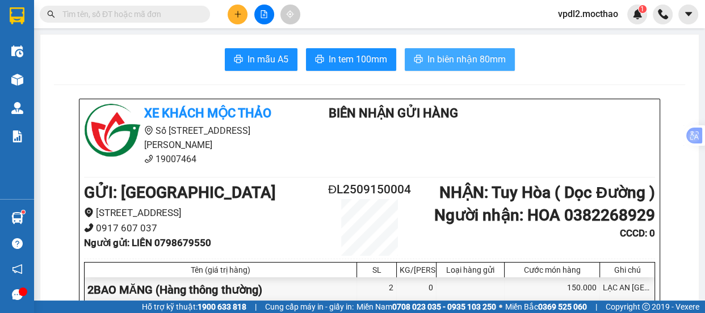
click at [462, 59] on span "In biên nhận 80mm" at bounding box center [466, 59] width 78 height 14
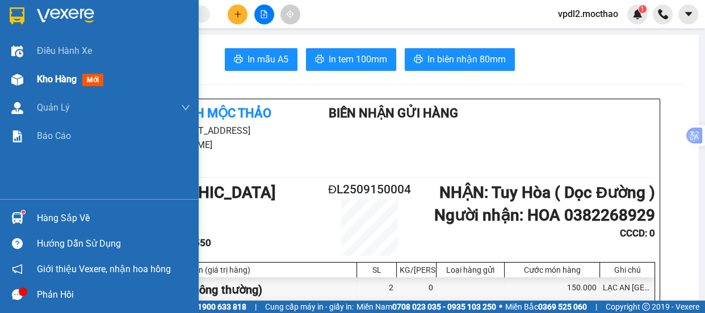
click at [66, 78] on span "Kho hàng" at bounding box center [57, 79] width 40 height 11
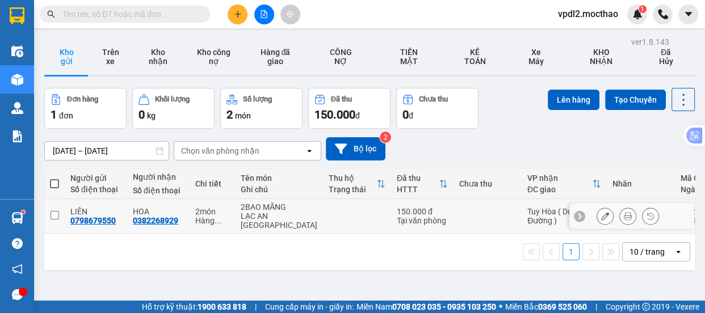
click at [54, 220] on input "checkbox" at bounding box center [55, 215] width 9 height 9
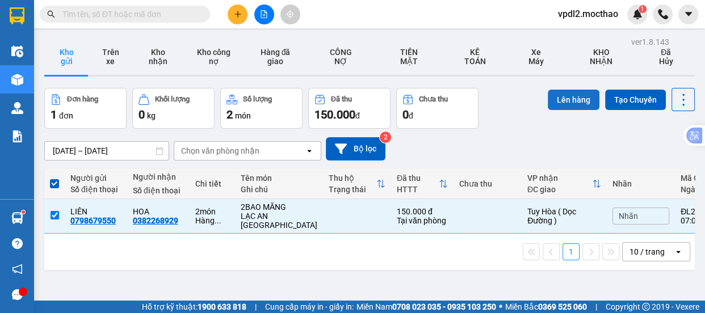
click at [555, 97] on button "Lên hàng" at bounding box center [574, 100] width 52 height 20
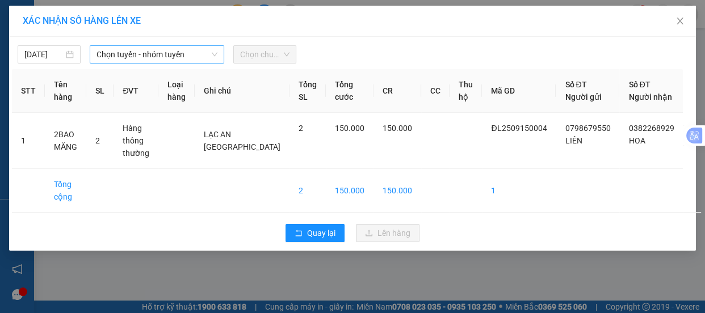
click at [176, 53] on span "Chọn tuyến - nhóm tuyến" at bounding box center [157, 54] width 121 height 17
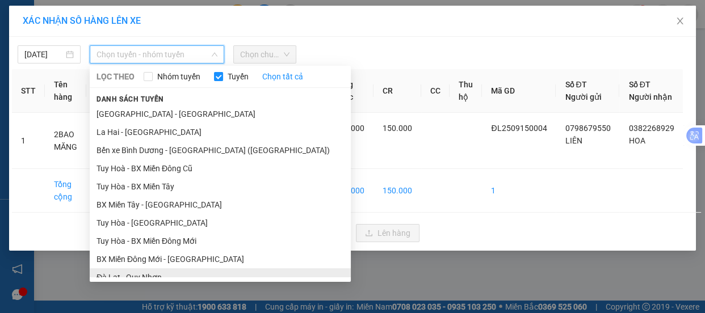
click at [153, 269] on li "Đà Lạt - Quy Nhơn" at bounding box center [220, 278] width 261 height 18
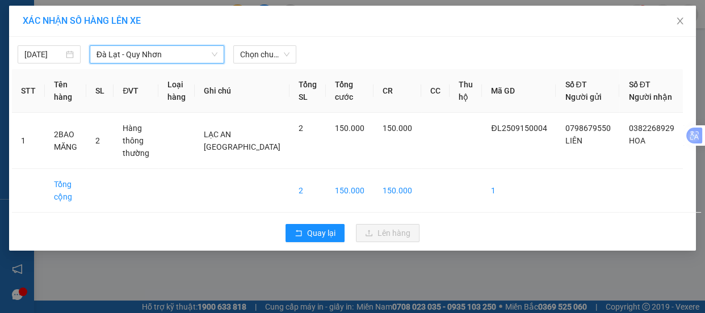
drag, startPoint x: 251, startPoint y: 58, endPoint x: 255, endPoint y: 64, distance: 6.5
click at [251, 58] on span "Chọn chuyến" at bounding box center [264, 54] width 49 height 17
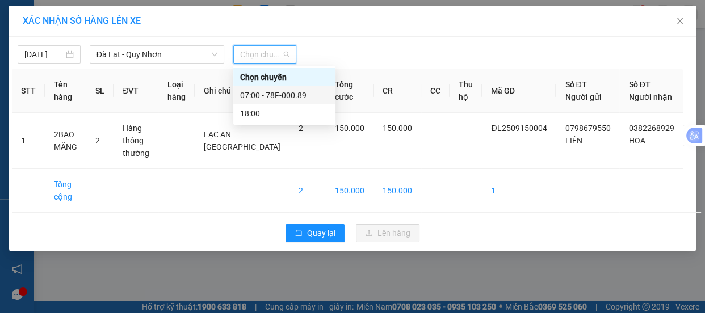
drag, startPoint x: 278, startPoint y: 91, endPoint x: 291, endPoint y: 107, distance: 21.0
click at [278, 91] on div "07:00 - 78F-000.89" at bounding box center [284, 95] width 89 height 12
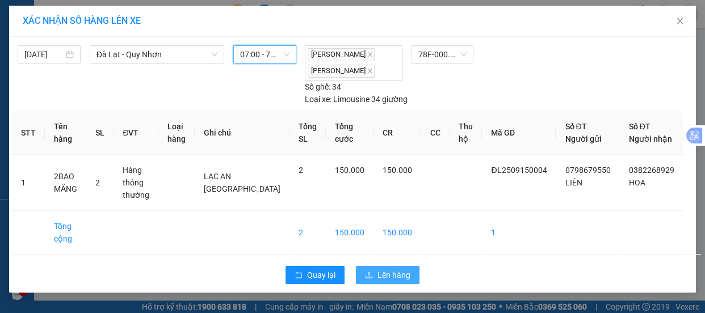
click at [385, 271] on span "Lên hàng" at bounding box center [394, 275] width 33 height 12
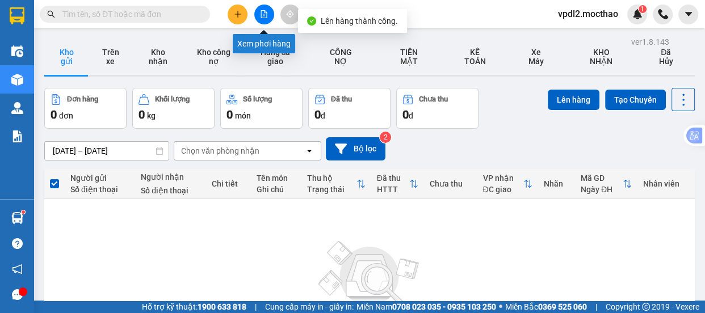
click at [266, 16] on icon "file-add" at bounding box center [264, 14] width 8 height 8
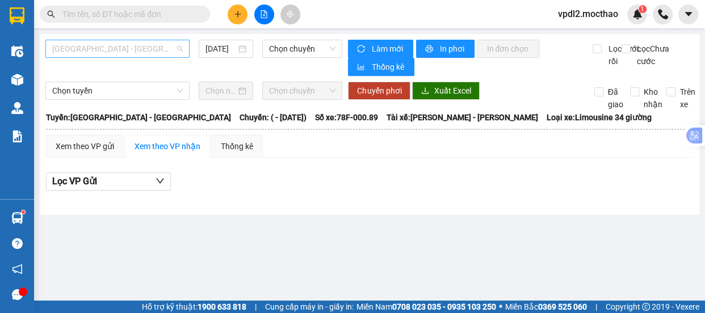
click at [137, 51] on span "Sài Gòn - Tuy Hòa" at bounding box center [117, 48] width 131 height 17
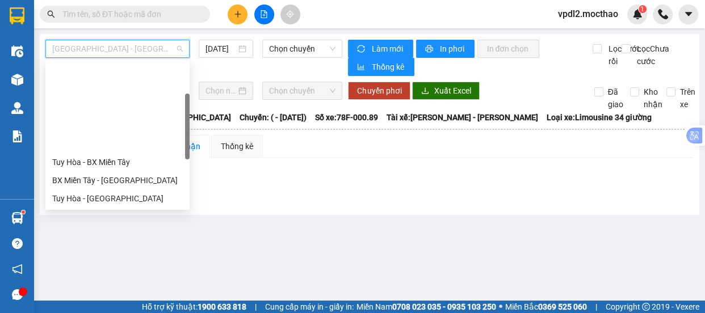
click at [112, 247] on div "Đà Lạt - Quy Nhơn" at bounding box center [117, 253] width 131 height 12
type input "15/09/2025"
